Goal: Task Accomplishment & Management: Manage account settings

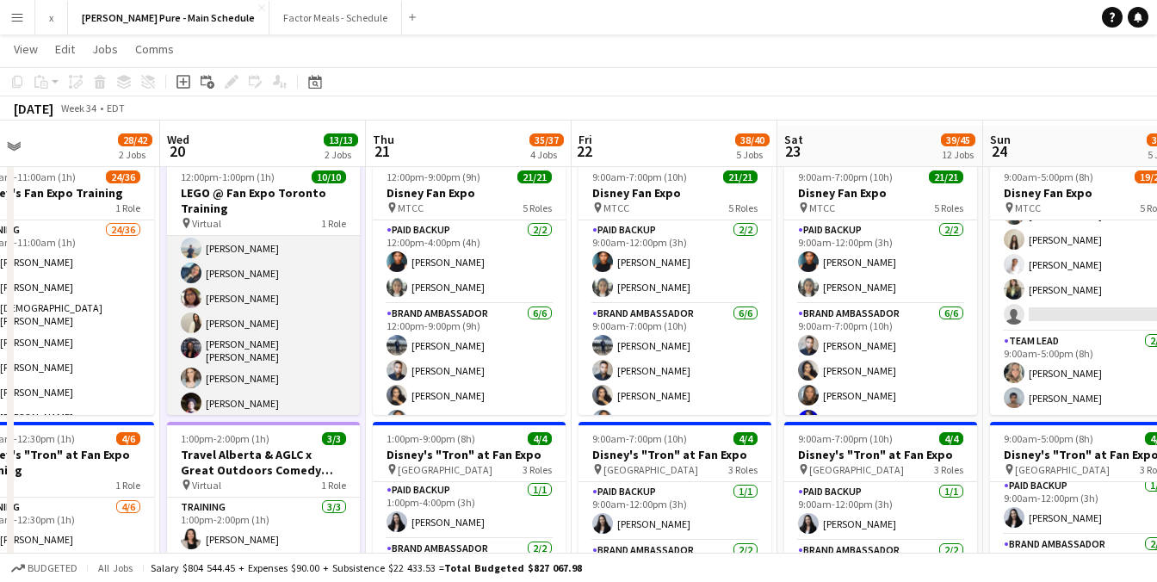
scroll to position [49, 0]
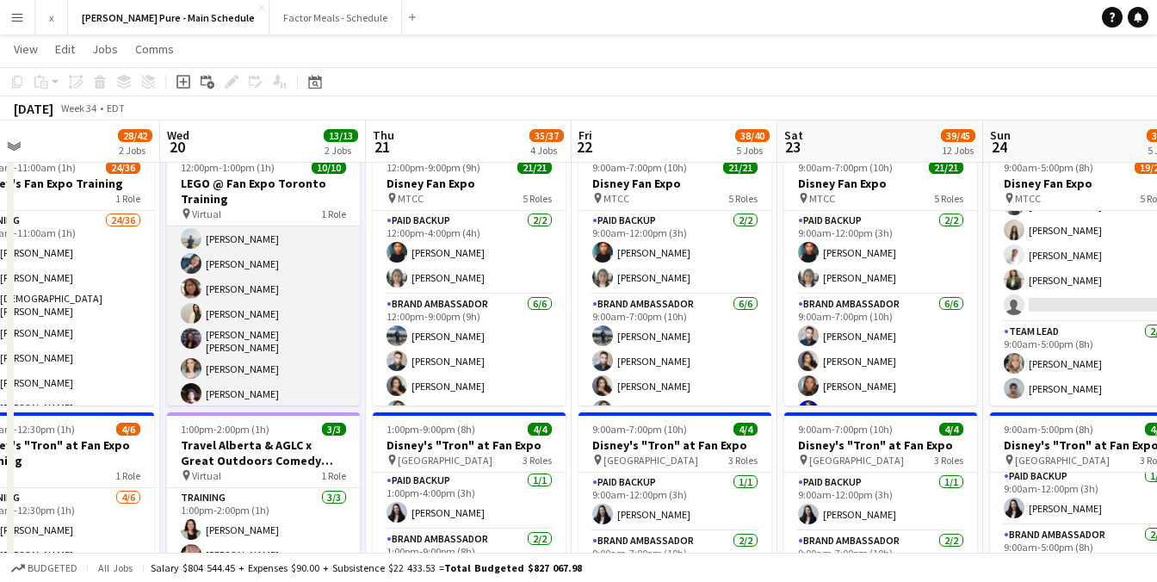
click at [187, 359] on app-user-avatar at bounding box center [191, 368] width 21 height 21
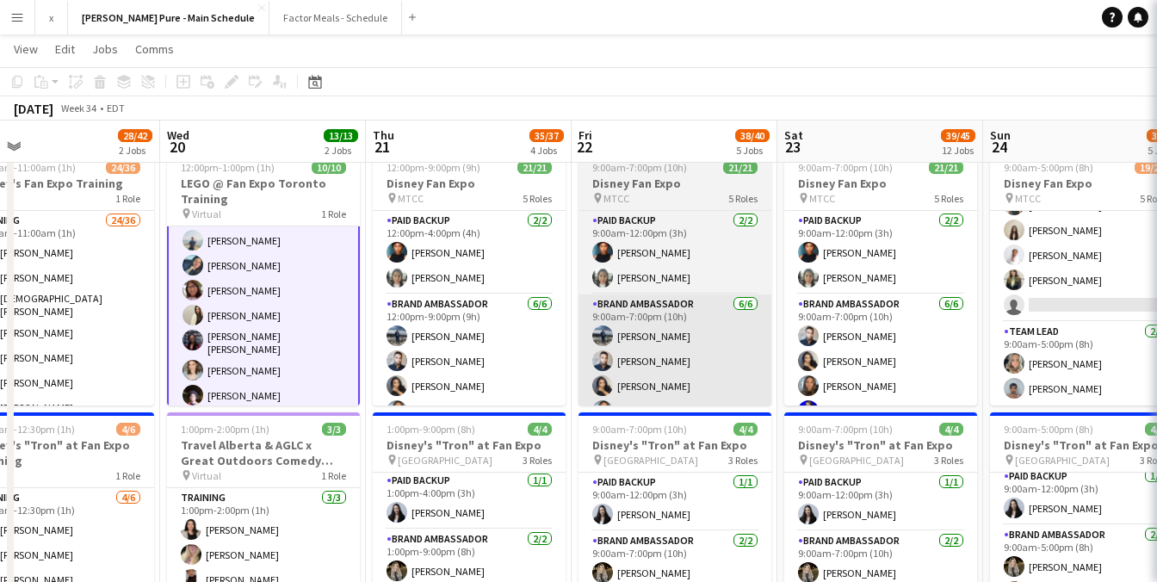
scroll to position [106, 0]
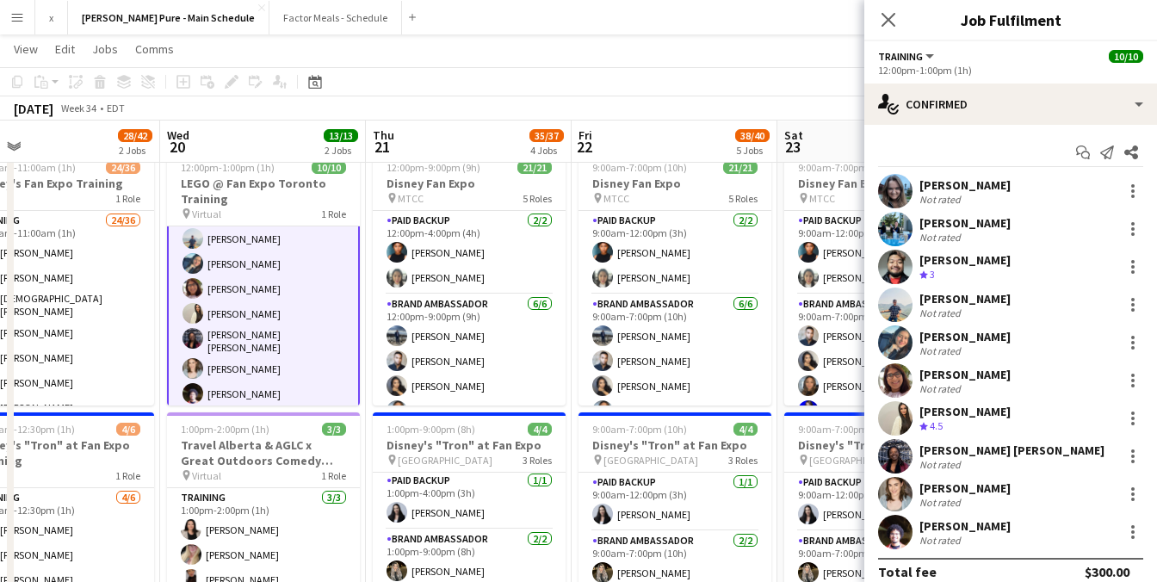
click at [906, 189] on app-user-avatar at bounding box center [895, 191] width 34 height 34
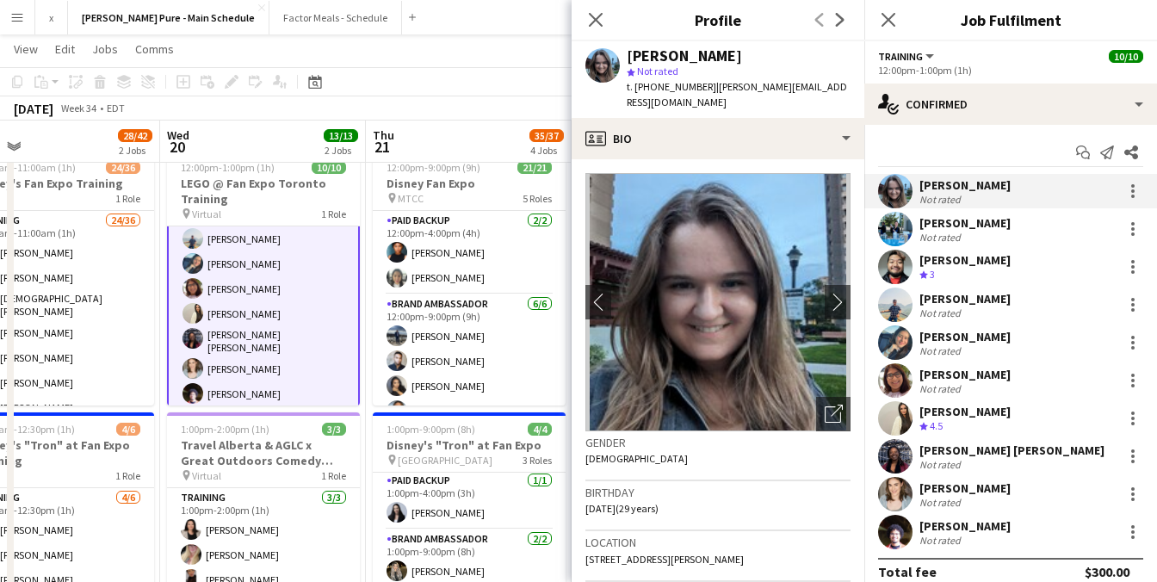
click at [889, 228] on app-user-avatar at bounding box center [895, 229] width 34 height 34
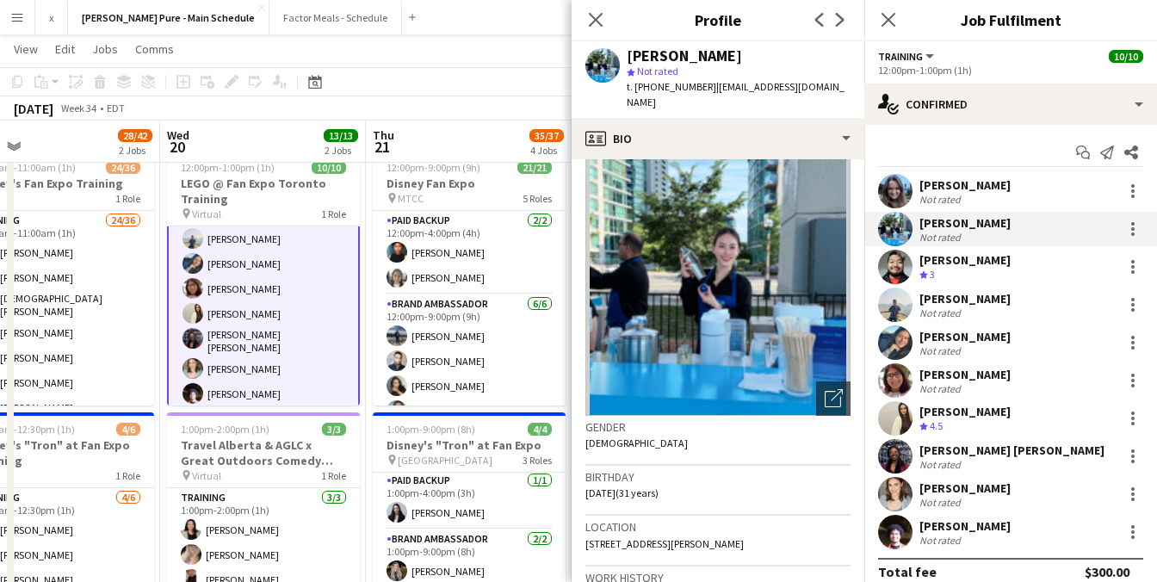
scroll to position [0, 0]
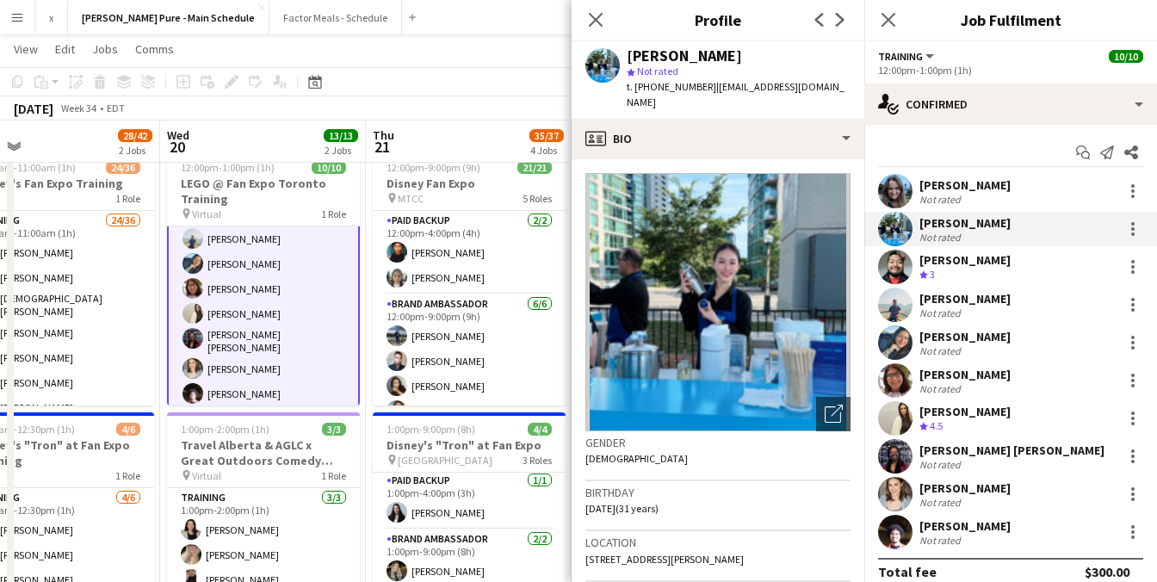
click at [887, 268] on app-user-avatar at bounding box center [895, 267] width 34 height 34
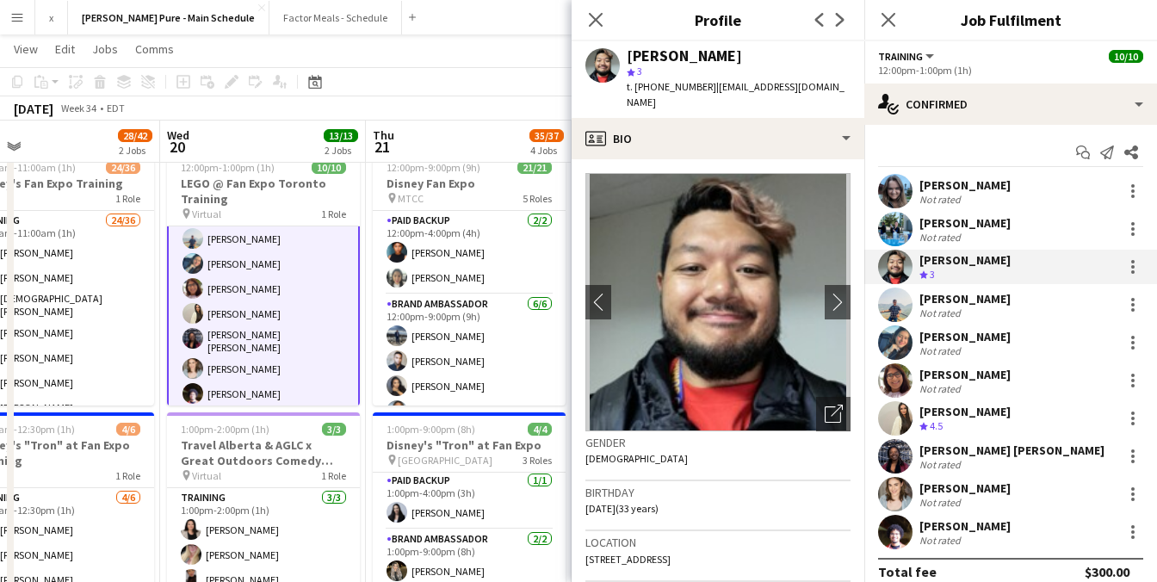
click at [901, 315] on app-user-avatar at bounding box center [895, 305] width 34 height 34
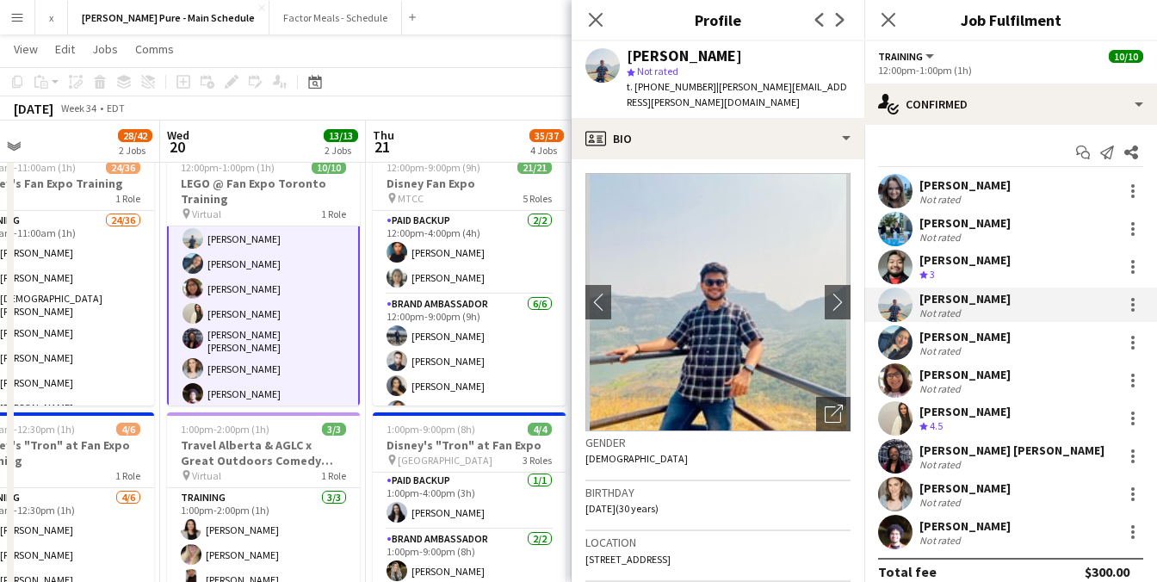
click at [899, 354] on app-user-avatar at bounding box center [895, 342] width 34 height 34
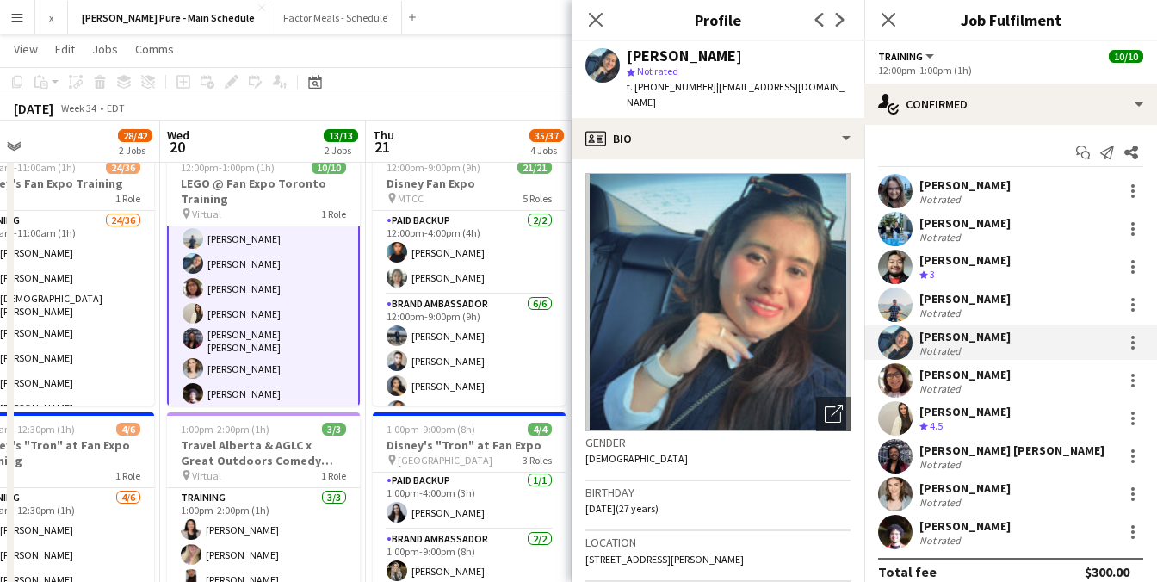
click at [895, 382] on app-user-avatar at bounding box center [895, 380] width 34 height 34
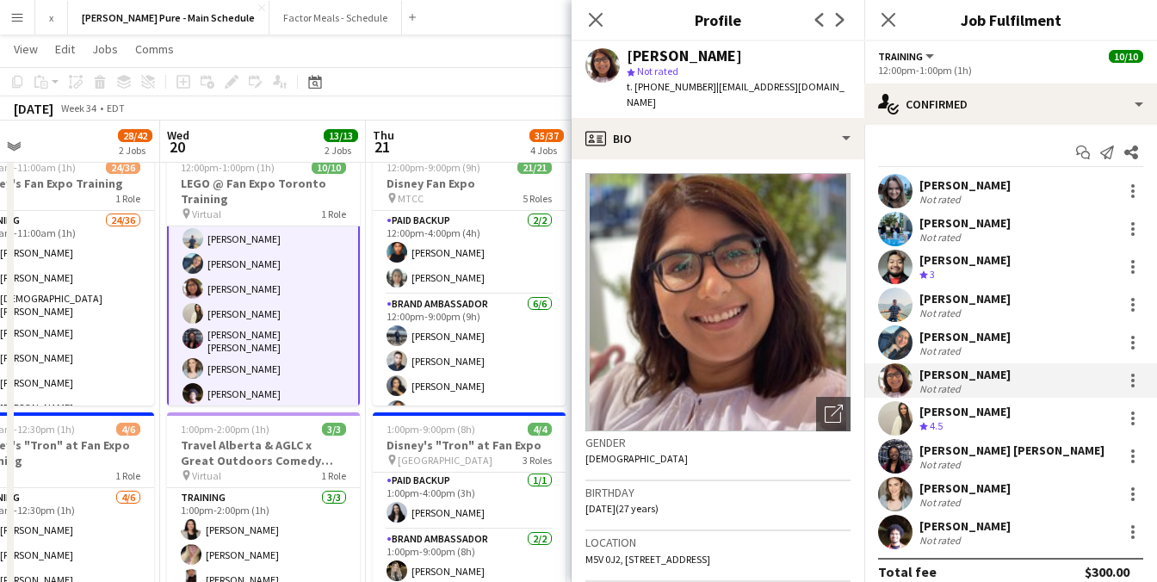
click at [891, 424] on app-user-avatar at bounding box center [895, 418] width 34 height 34
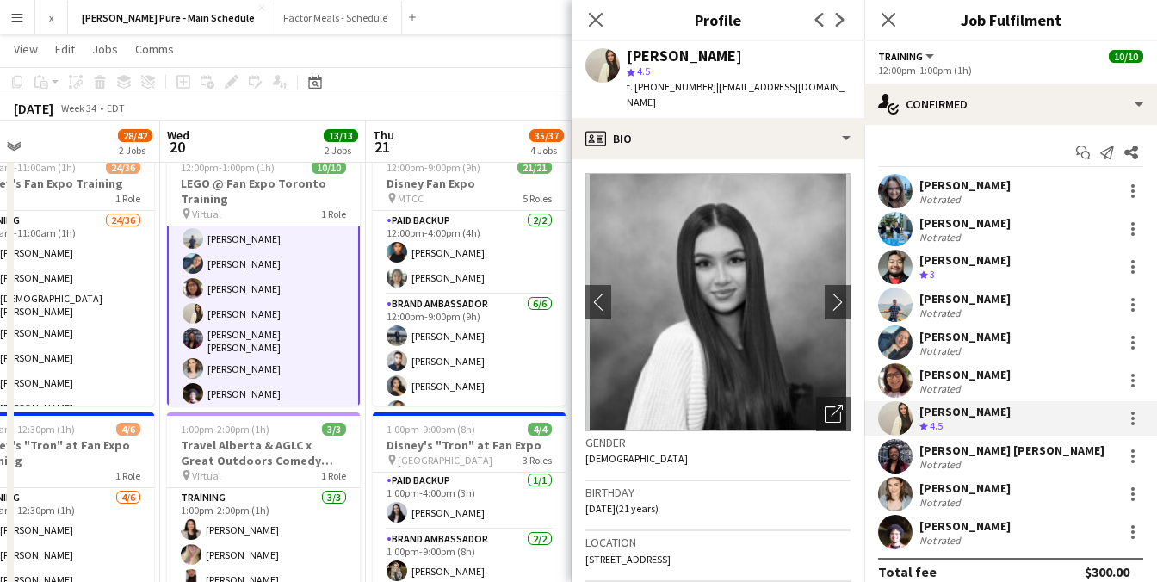
click at [889, 455] on app-user-avatar at bounding box center [895, 456] width 34 height 34
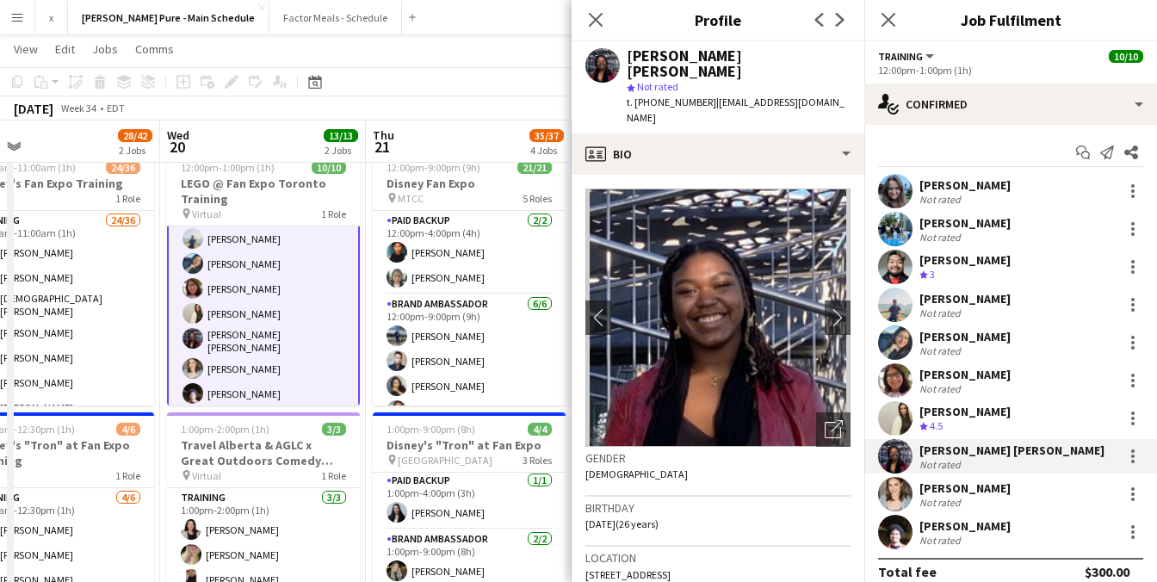
scroll to position [17, 0]
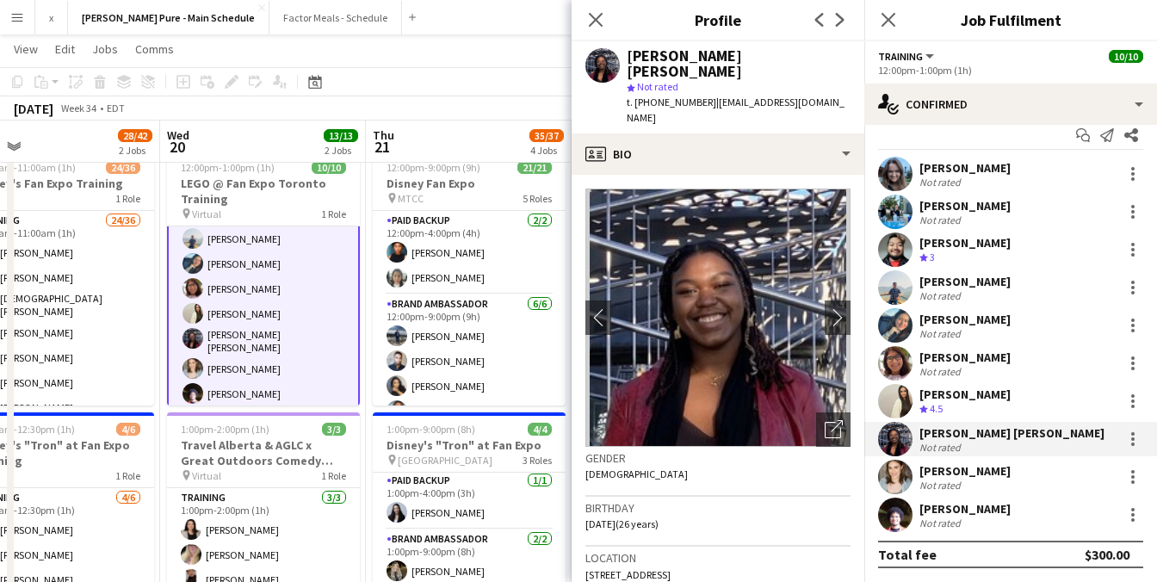
click at [901, 441] on app-user-avatar at bounding box center [895, 439] width 34 height 34
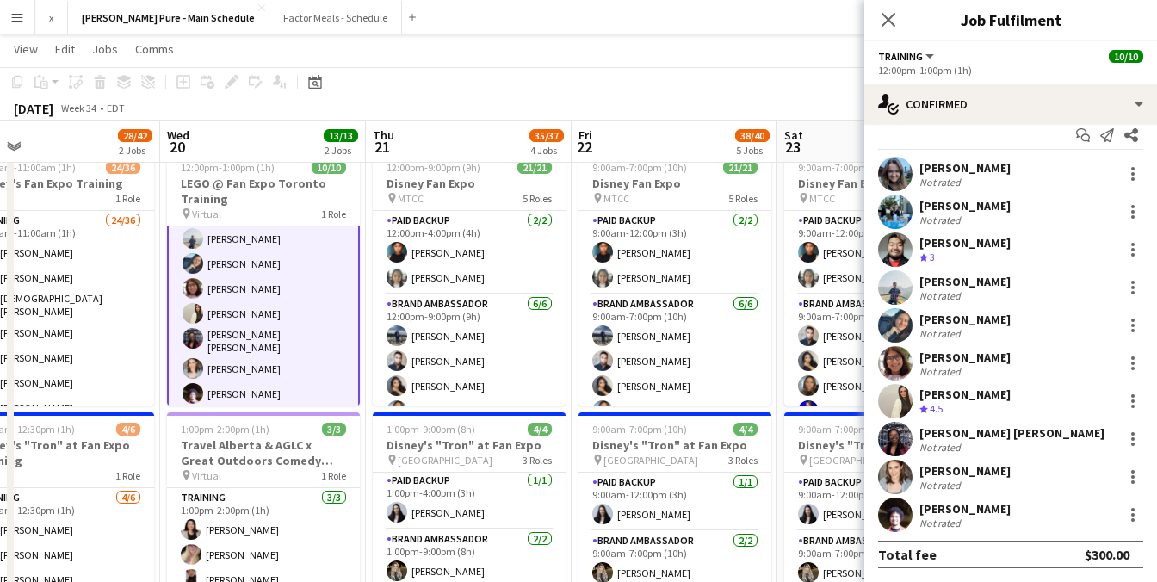
click at [902, 446] on app-user-avatar at bounding box center [895, 439] width 34 height 34
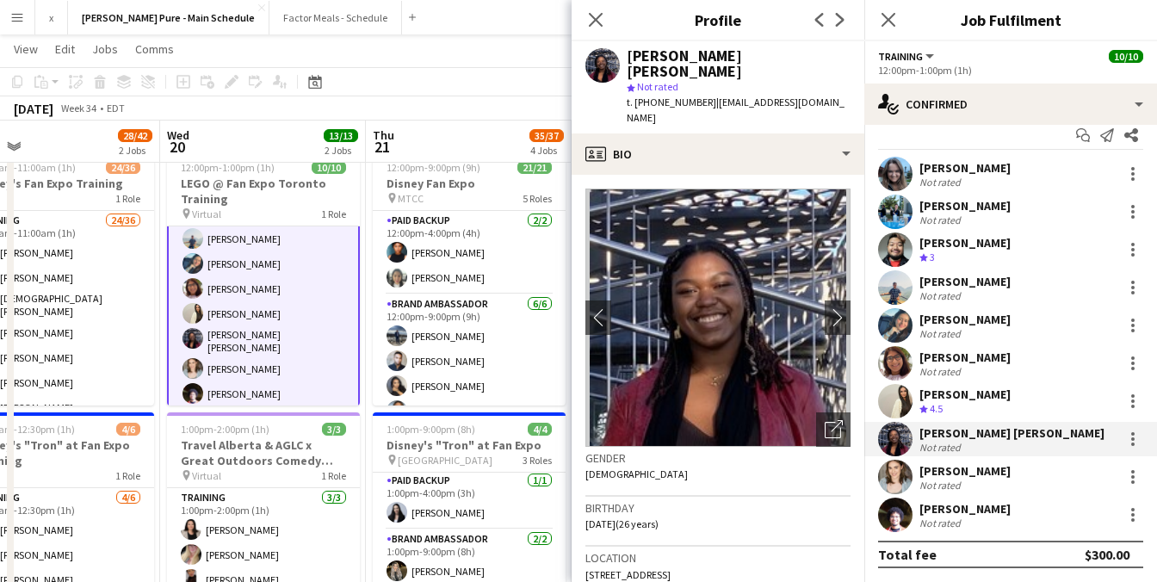
click at [895, 479] on app-user-avatar at bounding box center [895, 477] width 34 height 34
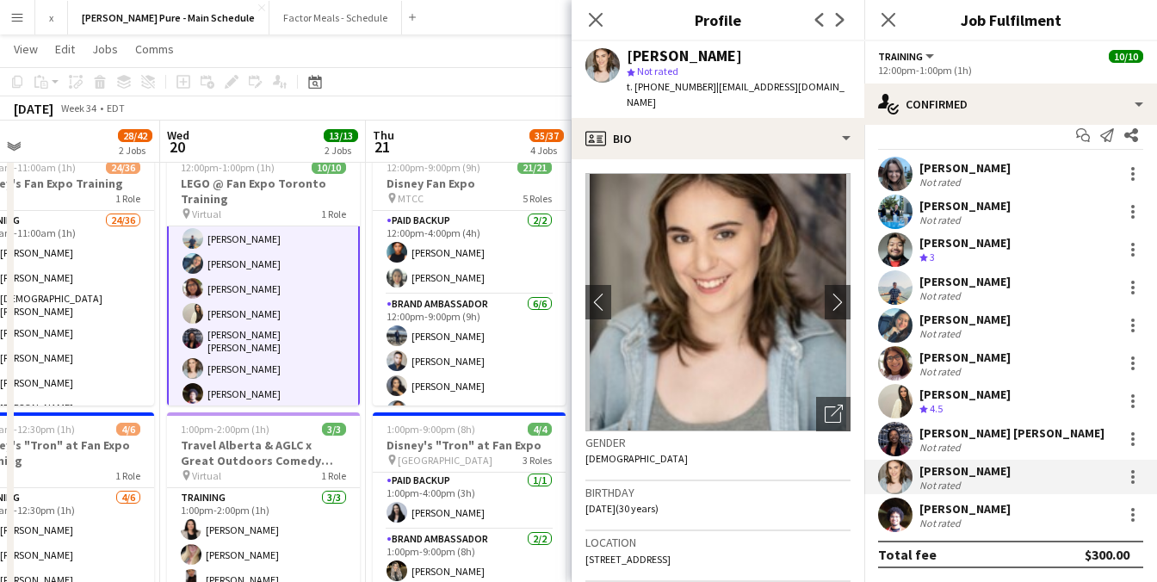
click at [894, 521] on app-user-avatar at bounding box center [895, 515] width 34 height 34
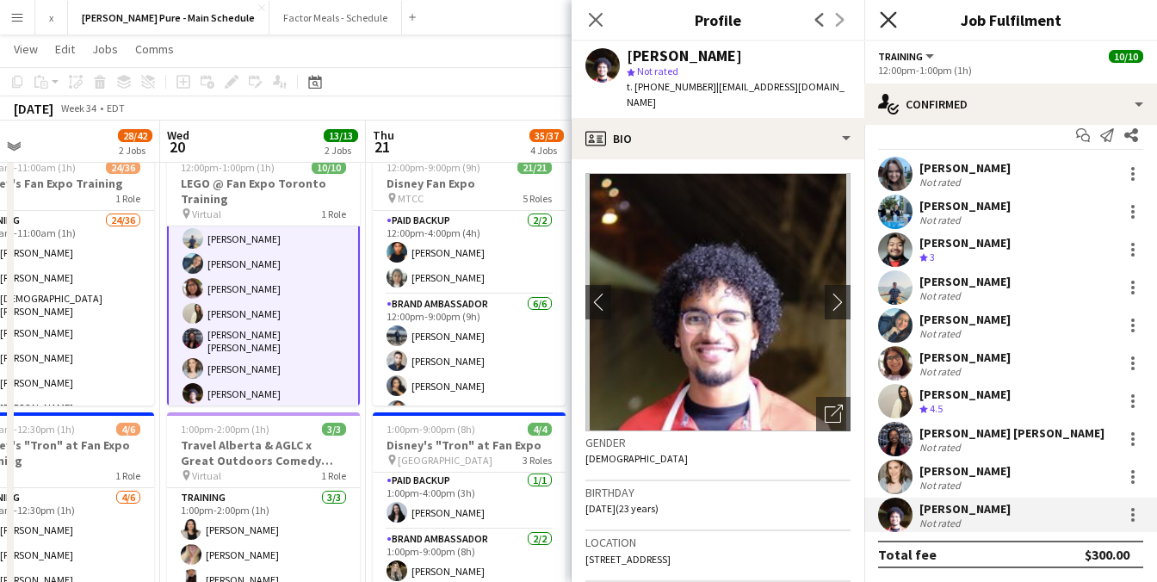
click at [887, 14] on icon "Close pop-in" at bounding box center [888, 19] width 16 height 16
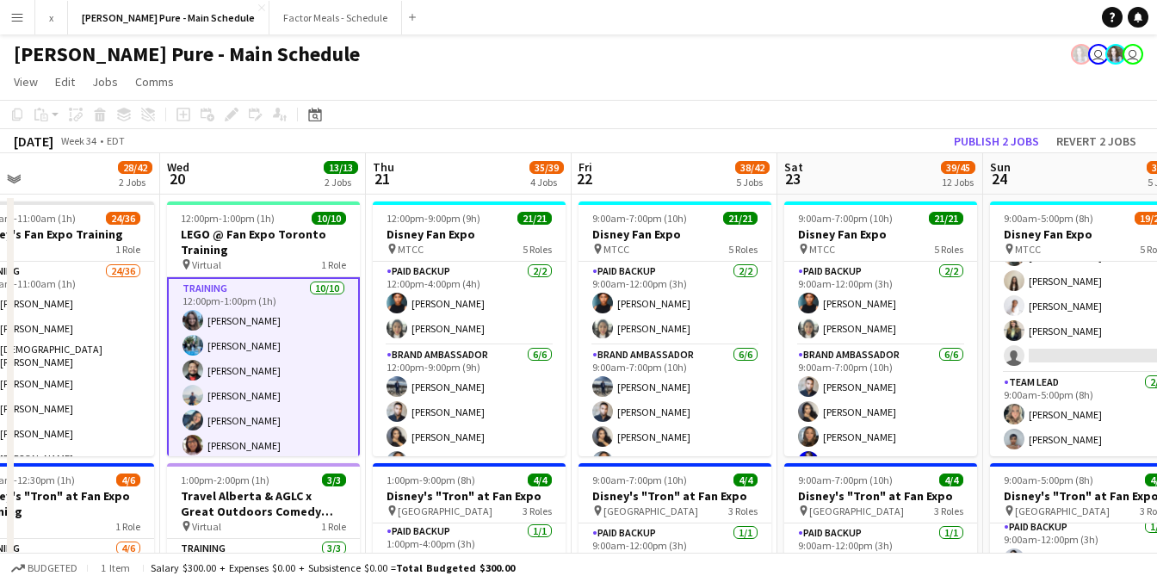
scroll to position [108, 0]
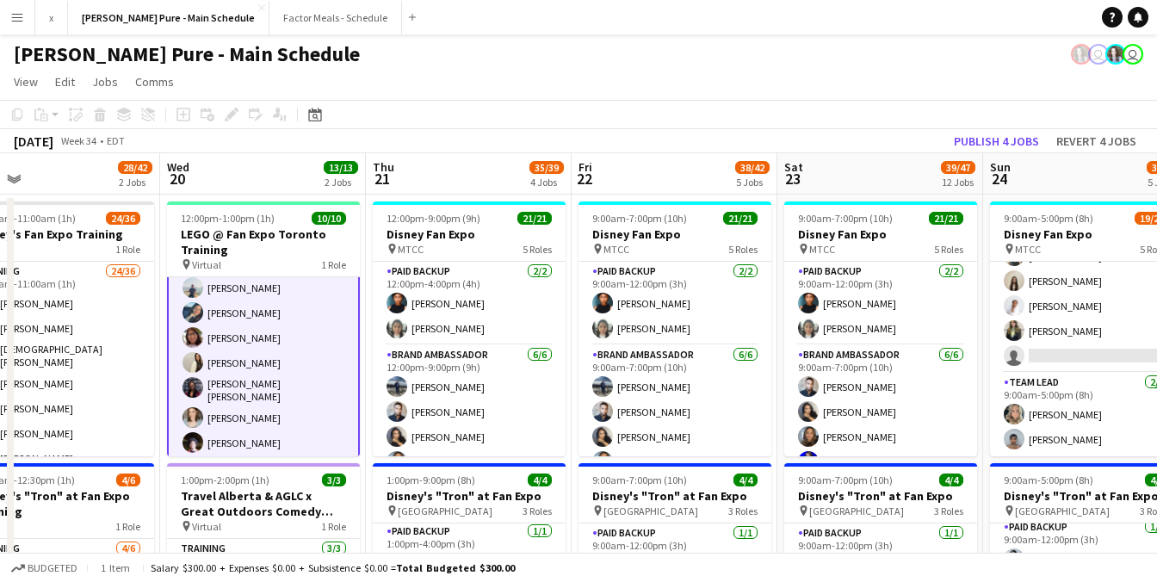
click at [216, 319] on app-card-role "Training [DATE] 12:00pm-1:00pm (1h) [PERSON_NAME] [PERSON_NAME] [PERSON_NAME] […" at bounding box center [263, 316] width 193 height 292
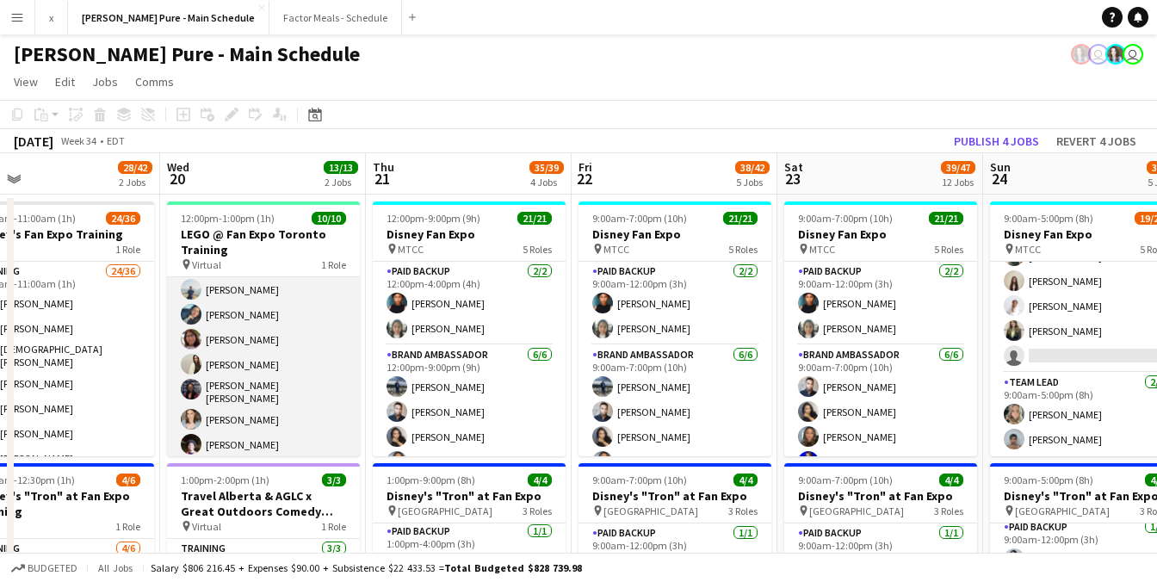
click at [187, 310] on app-user-avatar at bounding box center [191, 314] width 21 height 21
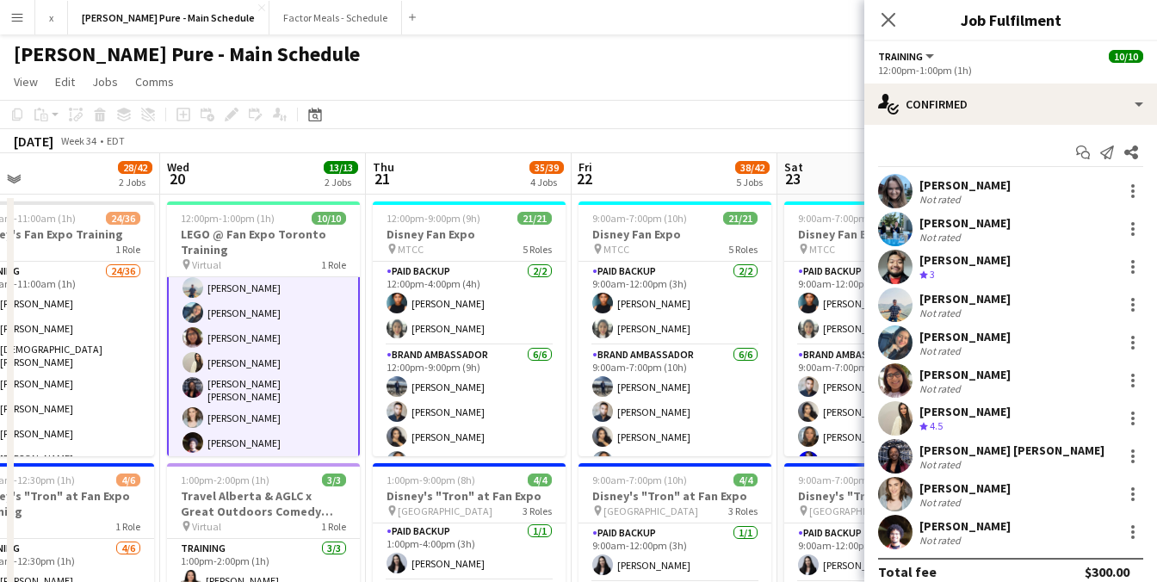
click at [907, 335] on app-user-avatar at bounding box center [895, 342] width 34 height 34
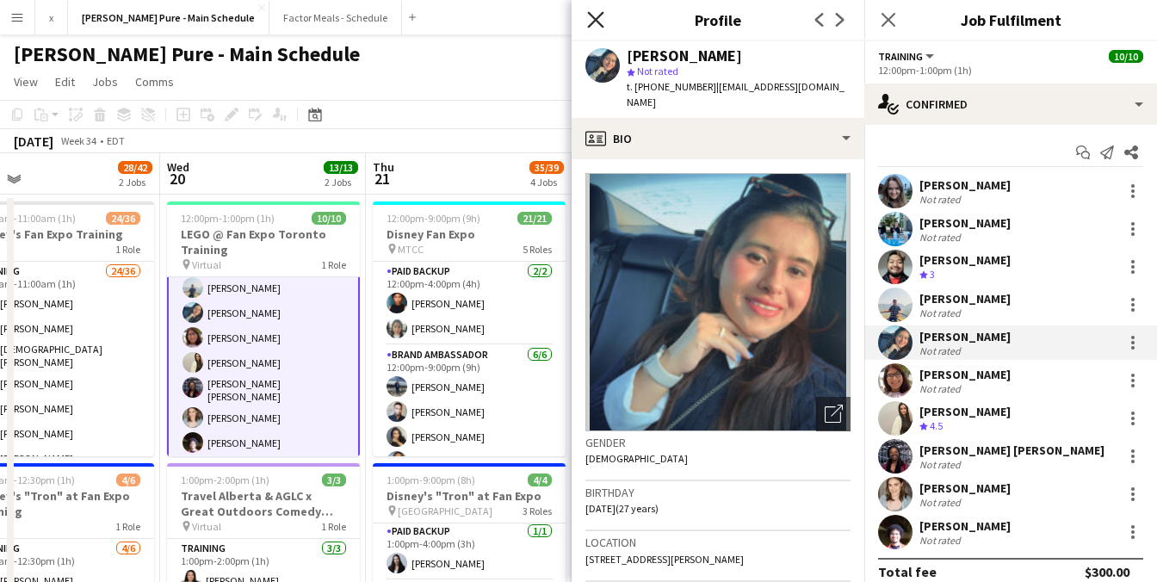
click at [598, 22] on icon at bounding box center [595, 19] width 16 height 16
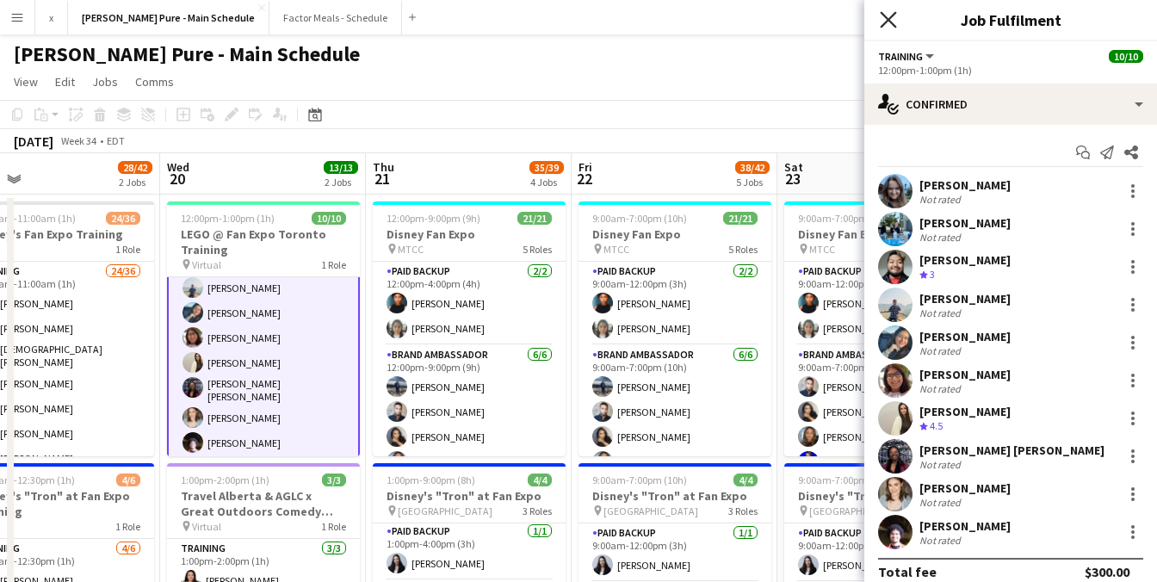
click at [893, 19] on icon "Close pop-in" at bounding box center [888, 19] width 16 height 16
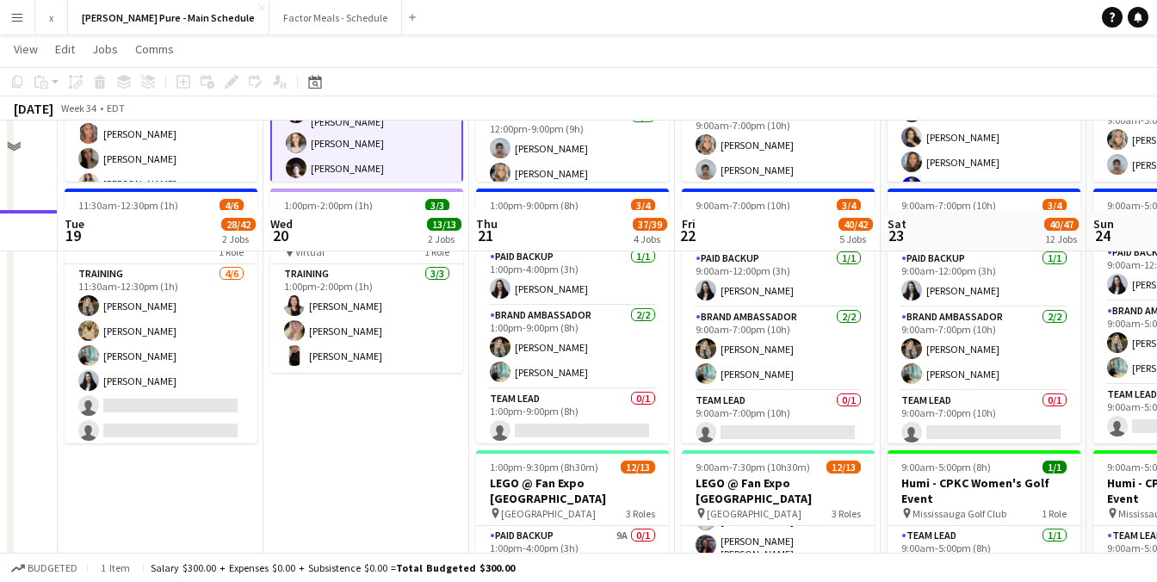
scroll to position [0, 0]
